Goal: Task Accomplishment & Management: Use online tool/utility

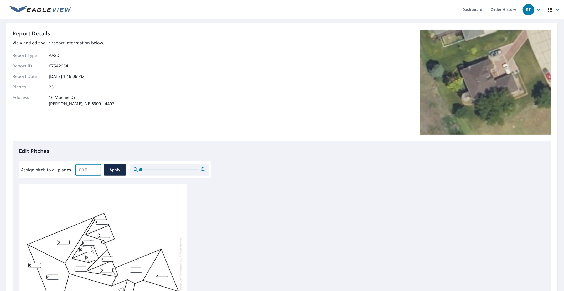
click at [85, 170] on input "Assign pitch to all planes" at bounding box center [88, 170] width 26 height 15
type input "4"
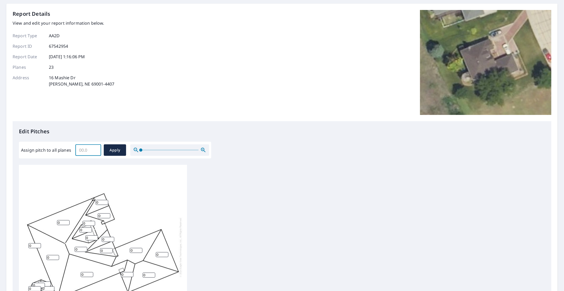
scroll to position [26, 0]
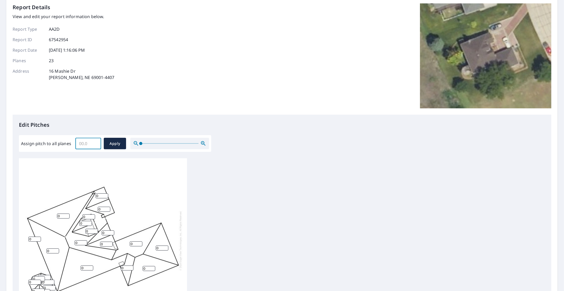
click at [85, 144] on input "Assign pitch to all planes" at bounding box center [88, 143] width 26 height 15
type input "9"
click at [112, 145] on span "Apply" at bounding box center [115, 144] width 14 height 7
type input "9"
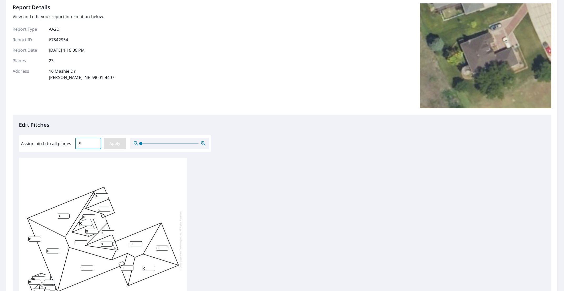
type input "9"
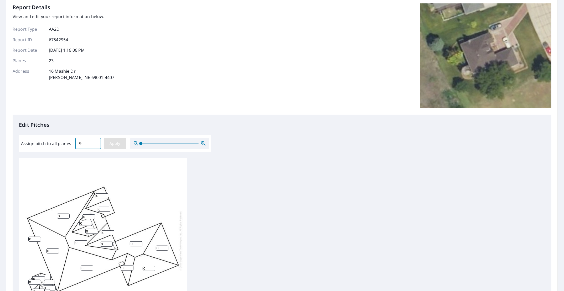
type input "9"
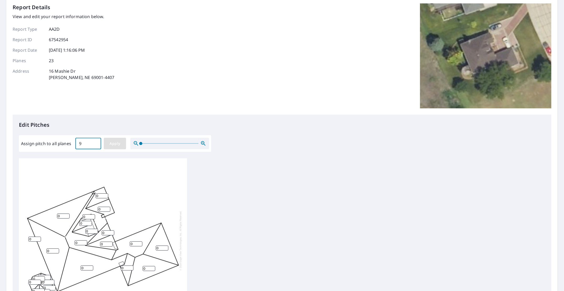
type input "9"
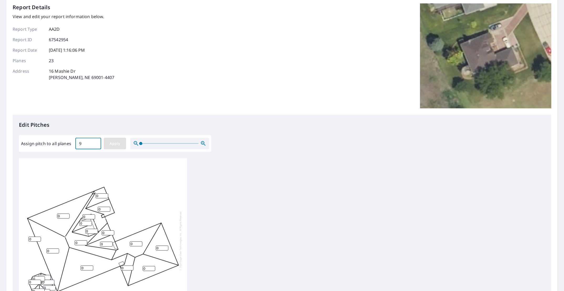
type input "9"
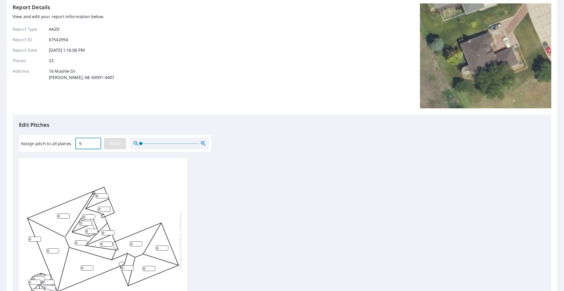
type input "9"
click at [102, 243] on input "9" at bounding box center [106, 244] width 13 height 5
type input "8"
click at [110, 245] on input "8" at bounding box center [106, 244] width 13 height 5
click at [79, 241] on input "9" at bounding box center [81, 243] width 13 height 5
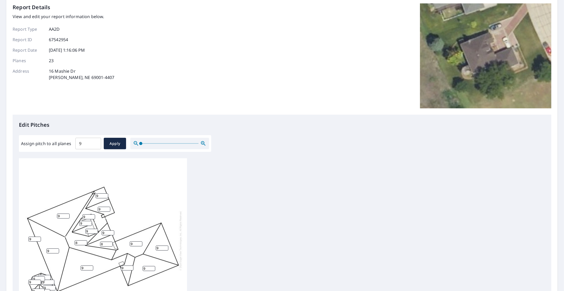
type input "8"
click at [85, 244] on input "8" at bounding box center [81, 243] width 13 height 5
click at [85, 146] on input "9" at bounding box center [88, 143] width 26 height 15
type input "8"
click at [114, 143] on span "Apply" at bounding box center [115, 144] width 14 height 7
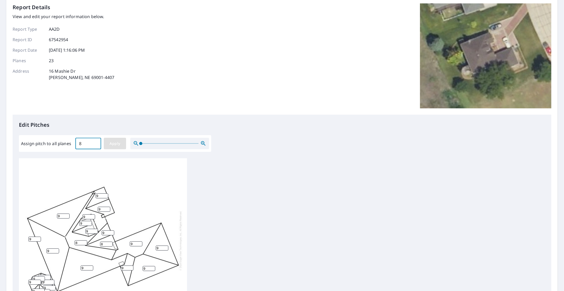
type input "8"
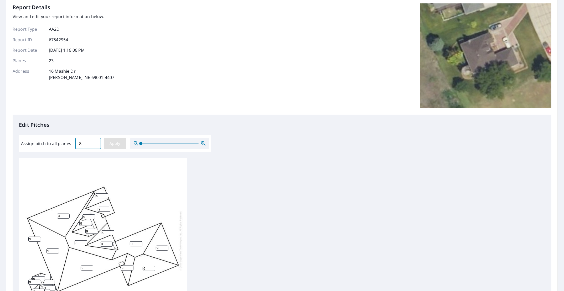
type input "8"
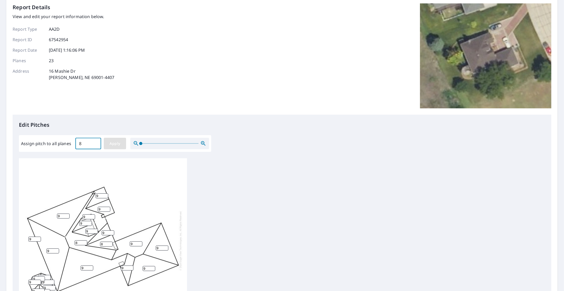
type input "8"
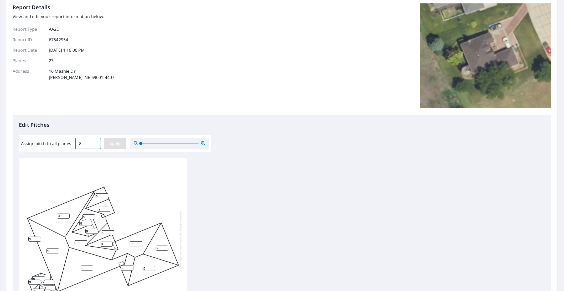
type input "8"
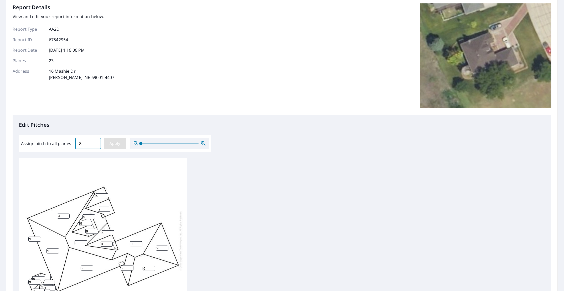
type input "8"
click at [109, 233] on input "8" at bounding box center [108, 233] width 13 height 5
click at [112, 233] on input "9" at bounding box center [108, 233] width 13 height 5
click at [111, 233] on input "10" at bounding box center [108, 233] width 13 height 5
click at [111, 233] on input "11" at bounding box center [108, 233] width 13 height 5
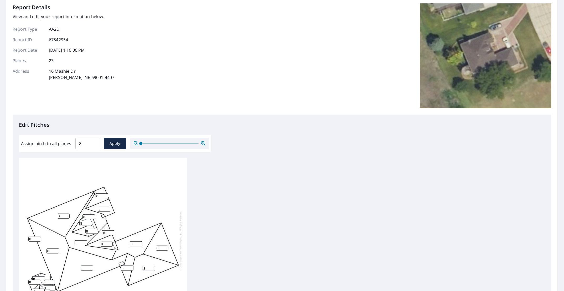
click at [111, 233] on input "10" at bounding box center [108, 233] width 13 height 5
click at [111, 233] on input "9" at bounding box center [108, 233] width 13 height 5
click at [111, 233] on input "8" at bounding box center [108, 233] width 13 height 5
type input "7"
click at [112, 234] on input "7" at bounding box center [108, 233] width 13 height 5
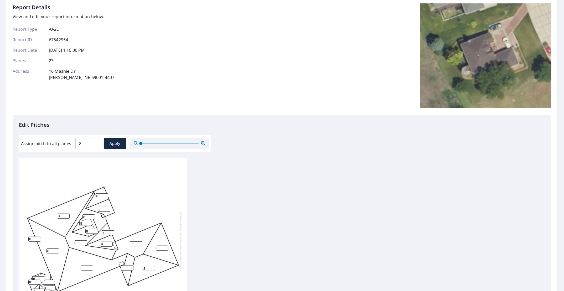
click at [108, 244] on input "9" at bounding box center [106, 244] width 13 height 5
click at [110, 245] on input "8" at bounding box center [106, 244] width 13 height 5
click at [110, 245] on input "7" at bounding box center [106, 244] width 13 height 5
type input "8"
click at [110, 243] on input "8" at bounding box center [106, 244] width 13 height 5
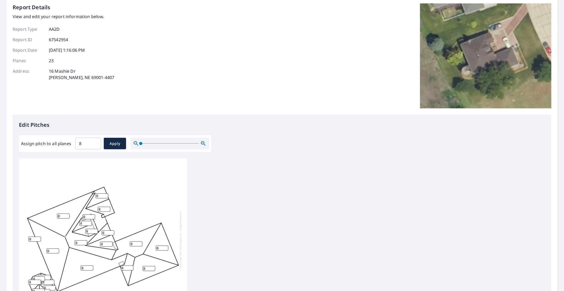
click at [110, 234] on input "6" at bounding box center [108, 233] width 13 height 5
click at [111, 232] on input "7" at bounding box center [108, 233] width 13 height 5
type input "8"
click at [111, 232] on input "8" at bounding box center [108, 233] width 13 height 5
click at [125, 225] on div "8 8 8 8 8 8 8 8 8 8 8 8 8 8 8 8 8 8 8 8 8 8 8" at bounding box center [103, 240] width 168 height 165
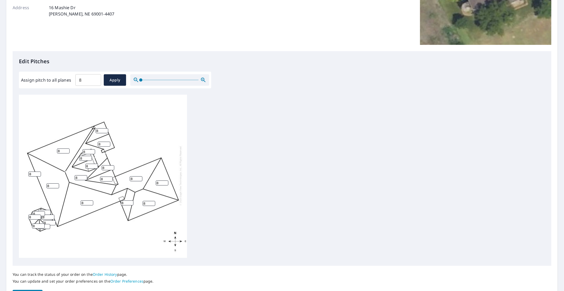
scroll to position [124, 0]
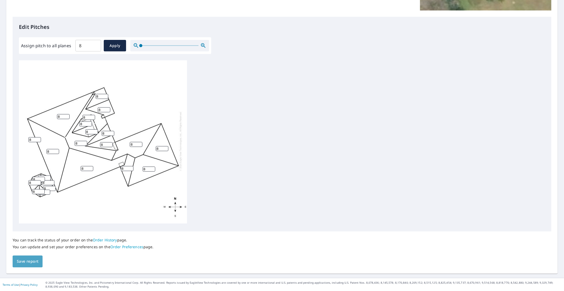
click at [34, 261] on span "Save report" at bounding box center [28, 262] width 22 height 7
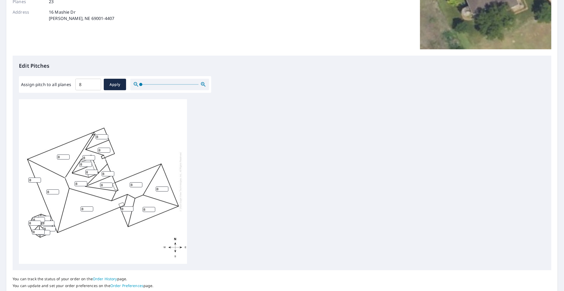
scroll to position [0, 0]
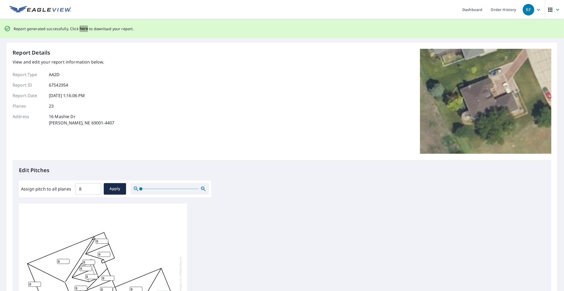
click at [81, 27] on span "here" at bounding box center [84, 28] width 9 height 7
